Goal: Complete application form

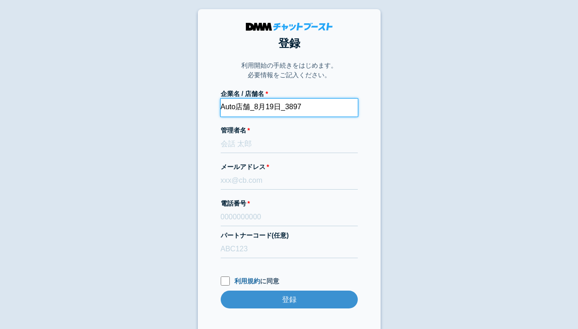
type input "Auto店舗_8月19日_3897"
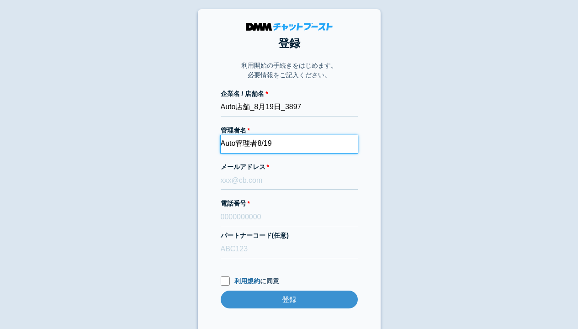
type input "Auto管理者8/19"
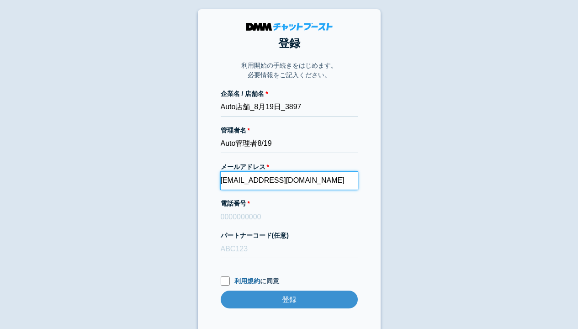
type input "[EMAIL_ADDRESS][DOMAIN_NAME]"
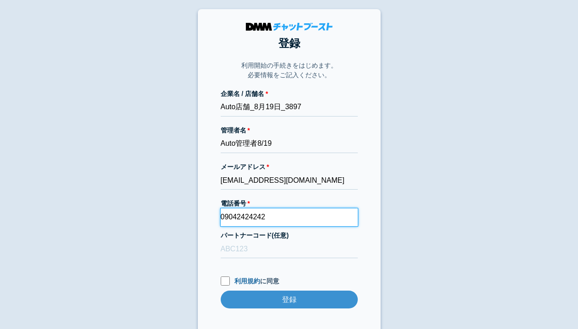
type input "09042424242"
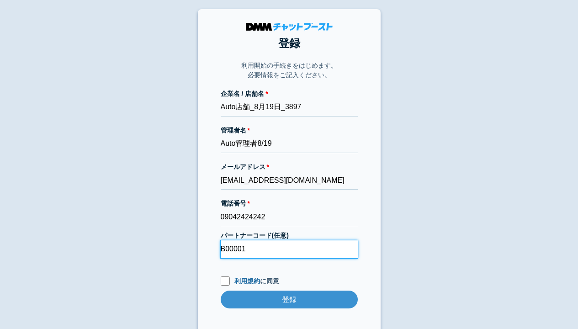
type input "B00001"
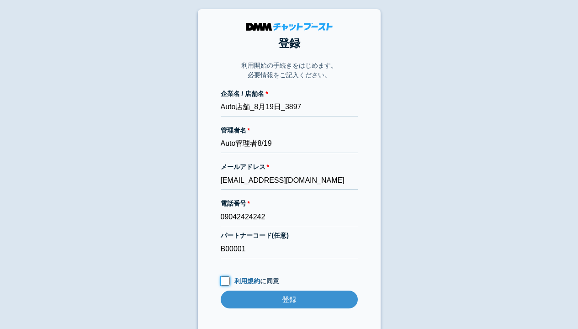
click at [225, 280] on input "利用規約 に同意" at bounding box center [225, 280] width 9 height 9
checkbox input "true"
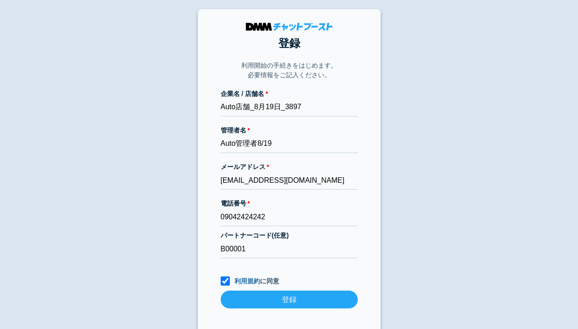
click at [289, 299] on input "登録" at bounding box center [289, 299] width 137 height 18
